Goal: Task Accomplishment & Management: Manage account settings

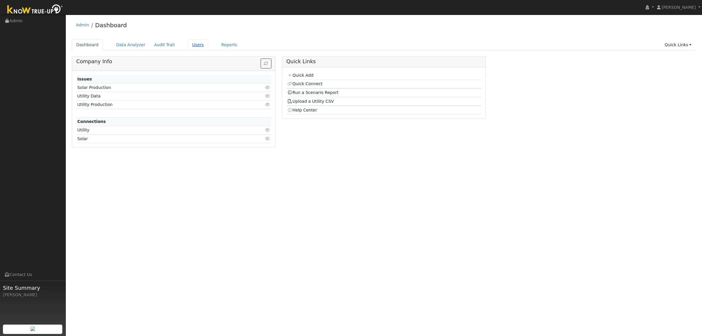
click at [188, 44] on link "Users" at bounding box center [198, 44] width 20 height 11
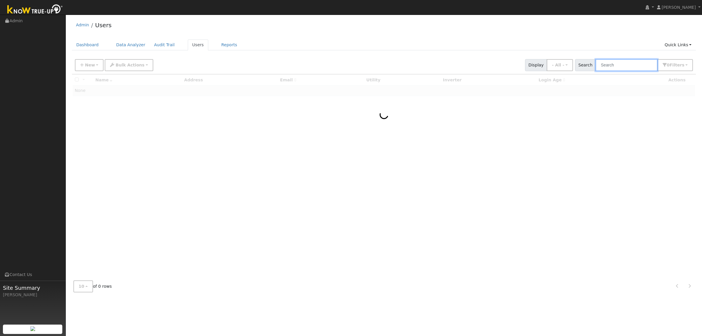
click at [624, 66] on input "text" at bounding box center [627, 65] width 62 height 12
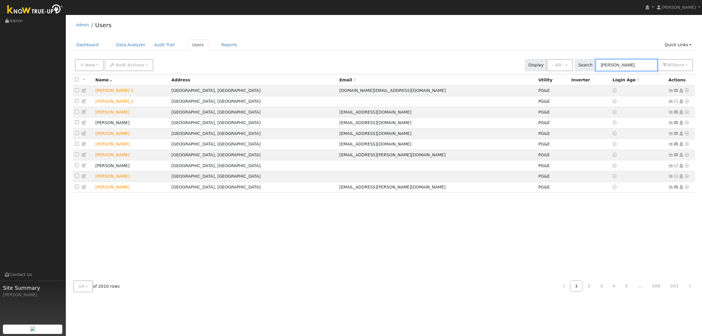
type input "connor"
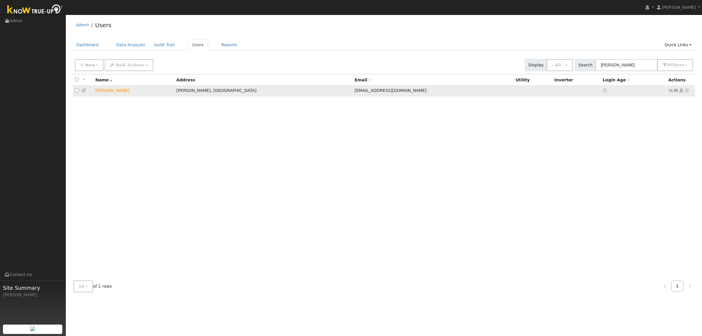
click at [688, 92] on icon at bounding box center [686, 90] width 5 height 4
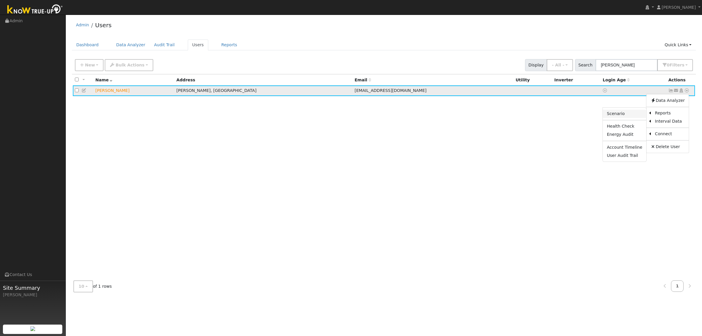
click at [622, 115] on link "Scenario" at bounding box center [625, 114] width 44 height 8
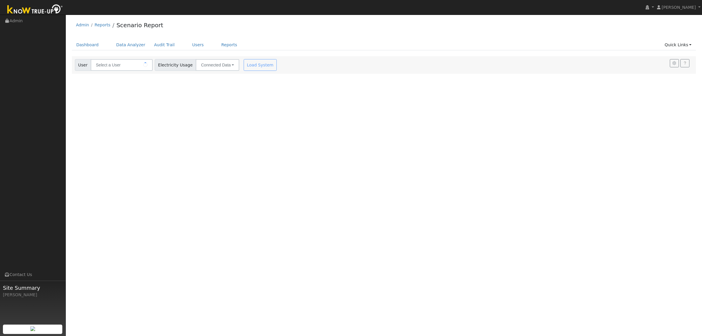
type input "Connor Diezel"
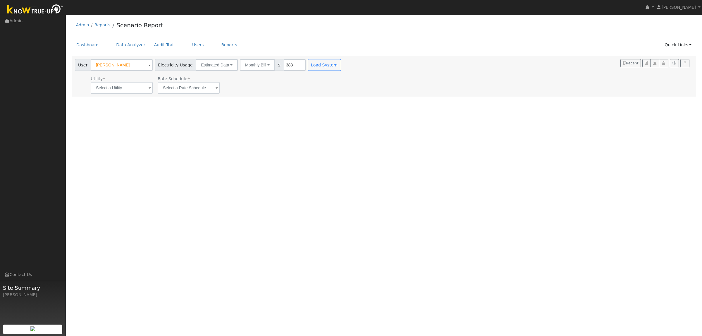
click at [245, 97] on div "User Profile First name Last name Email Email Notifications No Emails No Emails…" at bounding box center [384, 175] width 636 height 321
click at [189, 46] on link "Users" at bounding box center [198, 44] width 20 height 11
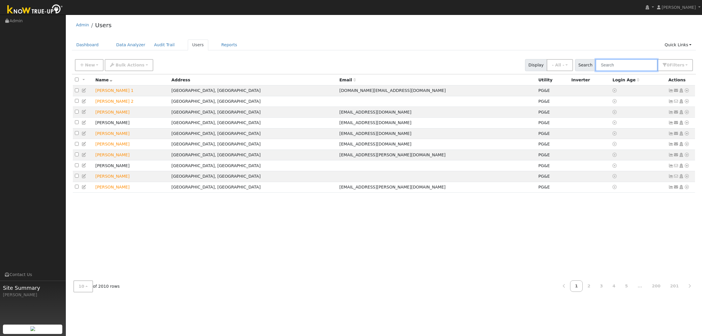
click at [650, 64] on input "text" at bounding box center [627, 65] width 62 height 12
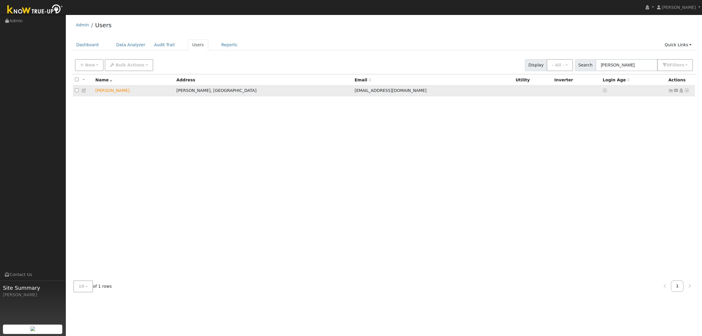
click at [686, 92] on icon at bounding box center [686, 90] width 5 height 4
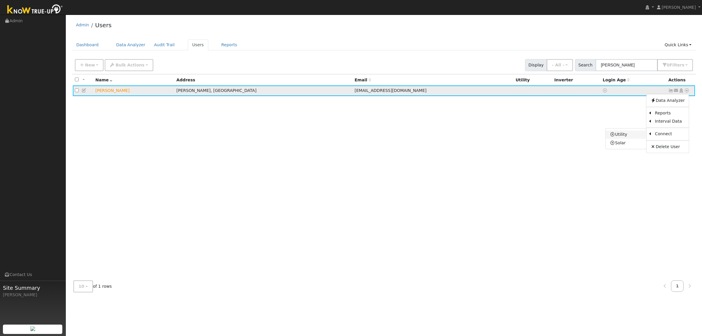
click at [632, 135] on link "Utility" at bounding box center [626, 134] width 41 height 8
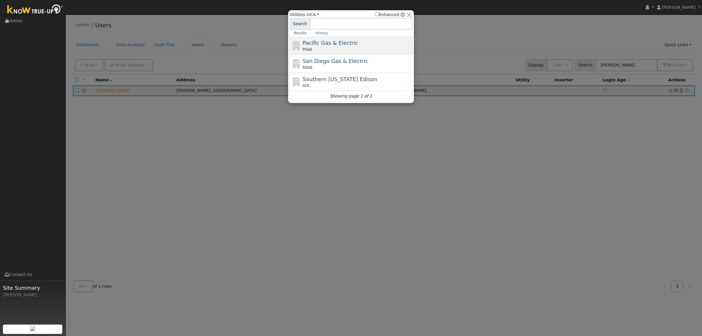
click at [307, 43] on span "Pacific Gas & Electric" at bounding box center [330, 43] width 55 height 6
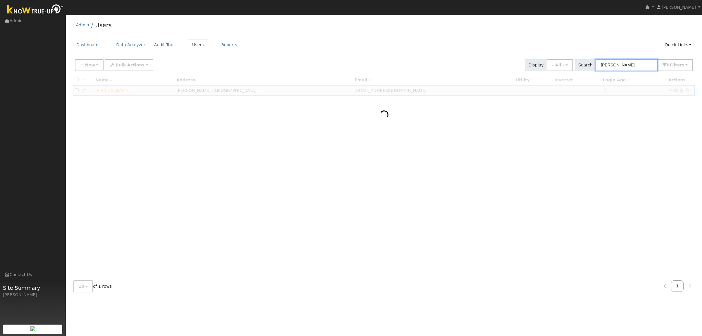
click at [622, 62] on input "connor" at bounding box center [627, 65] width 62 height 12
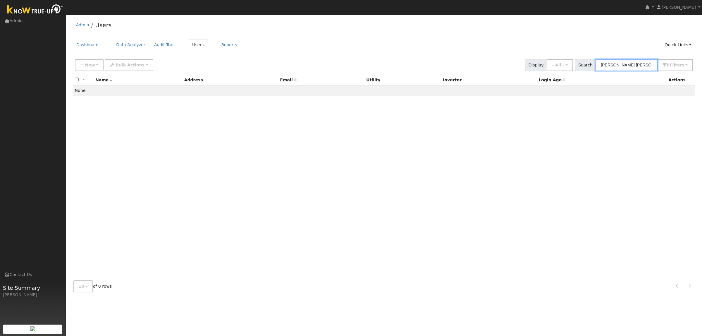
click at [641, 63] on input "connor Dietzel" at bounding box center [627, 65] width 62 height 12
type input "connor"
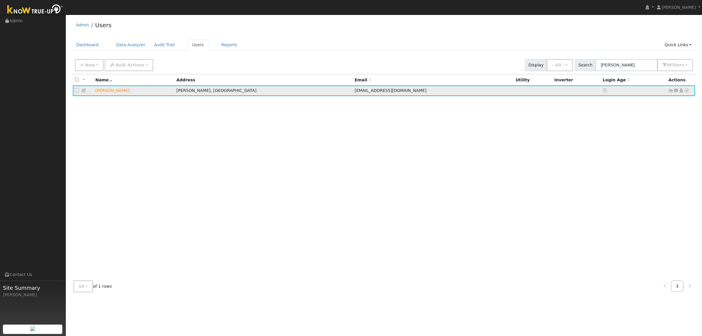
click at [687, 91] on icon at bounding box center [686, 90] width 5 height 4
click at [625, 113] on link "Scenario" at bounding box center [625, 114] width 44 height 8
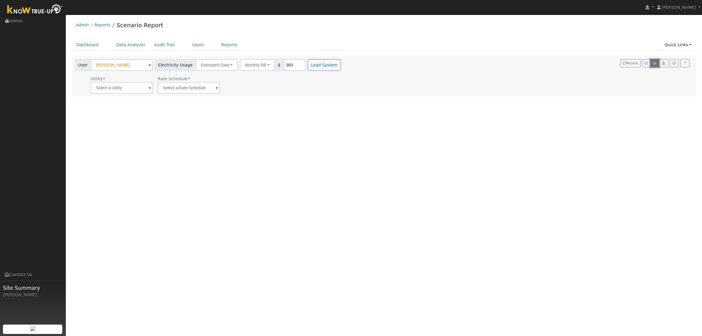
click at [655, 64] on icon "button" at bounding box center [655, 63] width 4 height 4
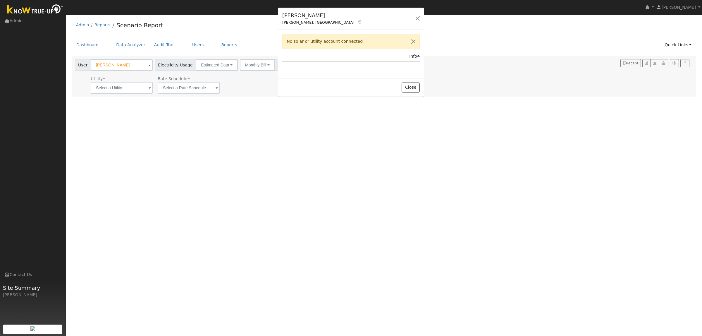
click at [417, 57] on icon at bounding box center [418, 56] width 3 height 4
click at [414, 72] on button "Close" at bounding box center [411, 73] width 18 height 10
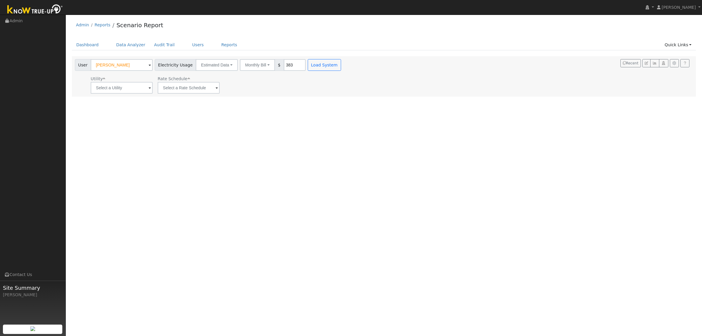
click at [198, 43] on ul "Dashboard Data Analyzer Audit Trail Users Reports Quick Links Quick Add Quick C…" at bounding box center [384, 44] width 624 height 11
click at [192, 44] on link "Users" at bounding box center [198, 44] width 20 height 11
